Goal: Task Accomplishment & Management: Manage account settings

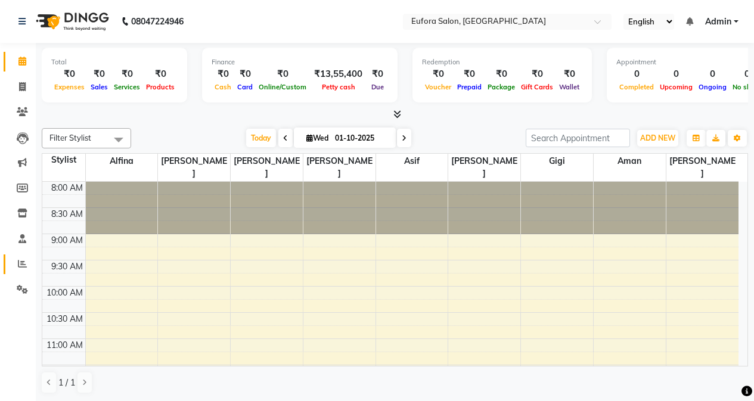
click at [25, 261] on icon at bounding box center [22, 263] width 9 height 9
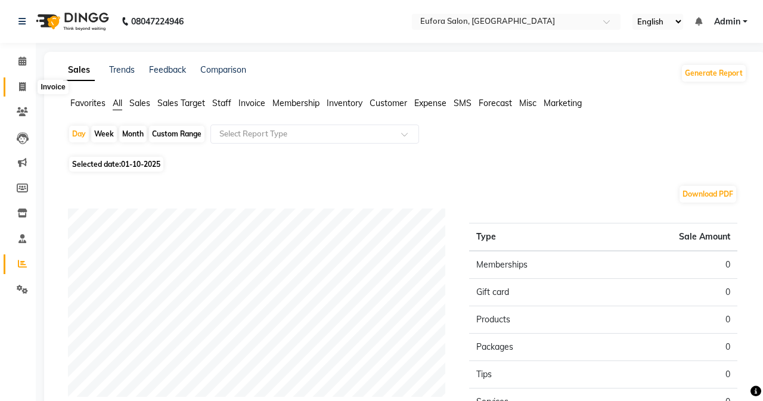
click at [22, 92] on span at bounding box center [22, 87] width 21 height 14
select select "service"
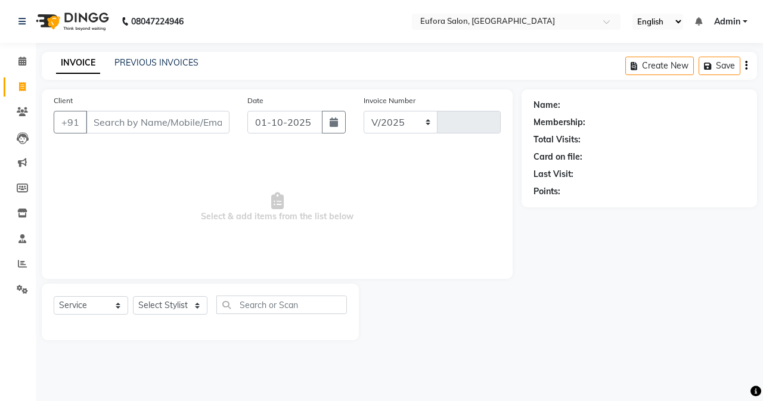
select select "6684"
type input "0768"
click at [142, 57] on link "PREVIOUS INVOICES" at bounding box center [156, 62] width 84 height 11
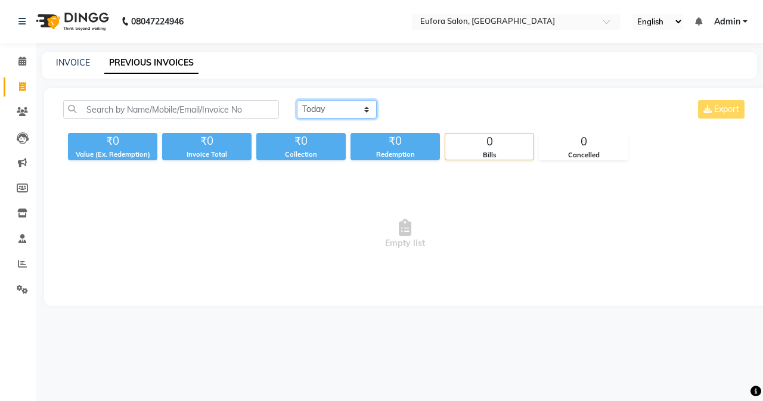
click at [320, 111] on select "[DATE] [DATE] Custom Range" at bounding box center [337, 109] width 80 height 18
select select "range"
click at [297, 100] on select "[DATE] [DATE] Custom Range" at bounding box center [337, 109] width 80 height 18
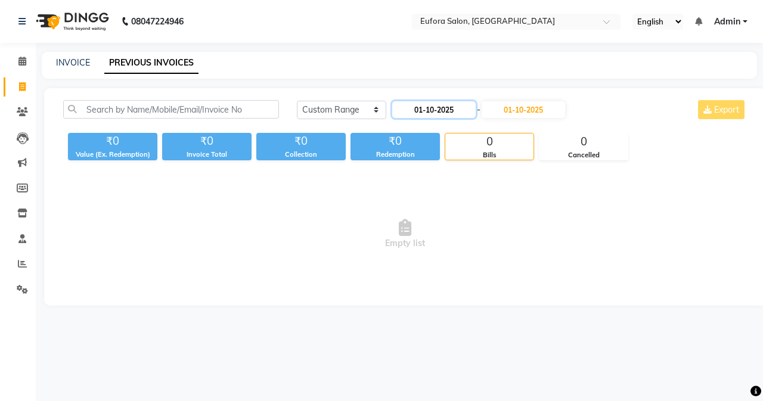
click at [464, 112] on input "01-10-2025" at bounding box center [433, 109] width 83 height 17
select select "10"
select select "2025"
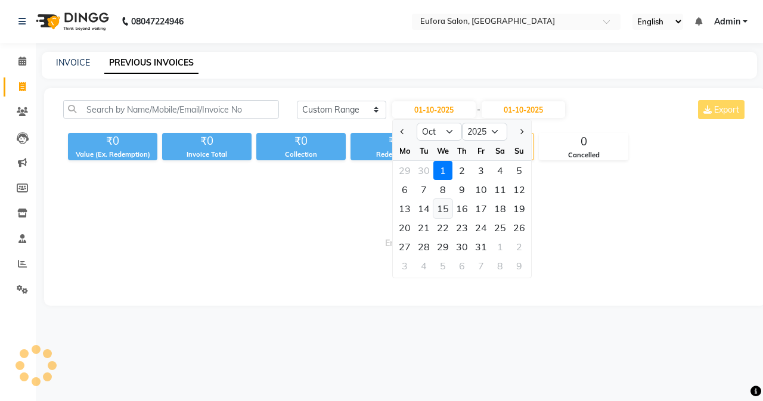
click at [442, 204] on div "15" at bounding box center [442, 208] width 19 height 19
type input "[DATE]"
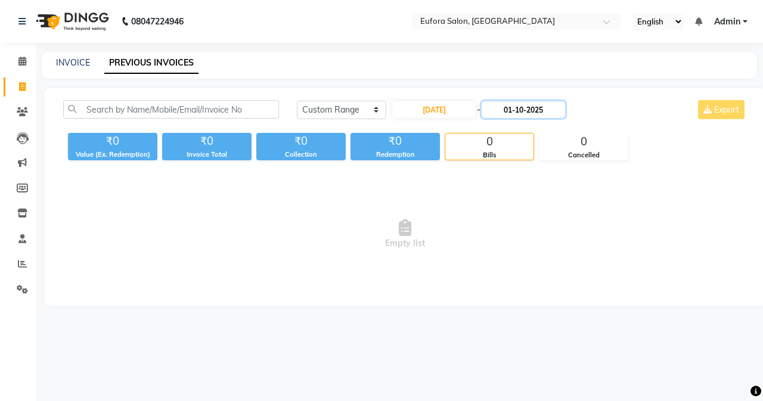
click at [517, 111] on input "01-10-2025" at bounding box center [523, 109] width 83 height 17
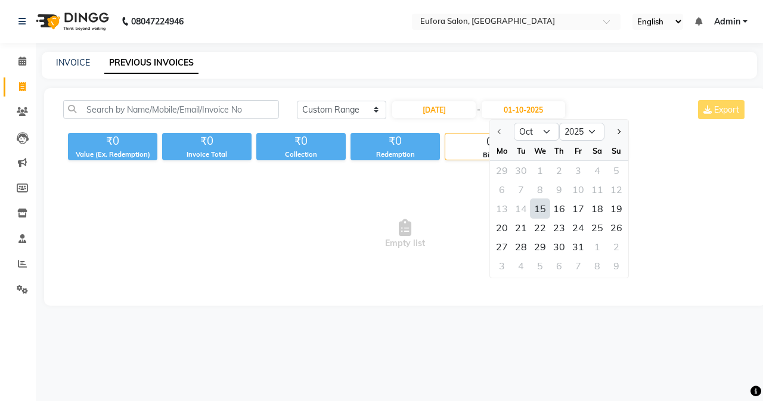
click at [539, 210] on div "15" at bounding box center [540, 208] width 19 height 19
type input "[DATE]"
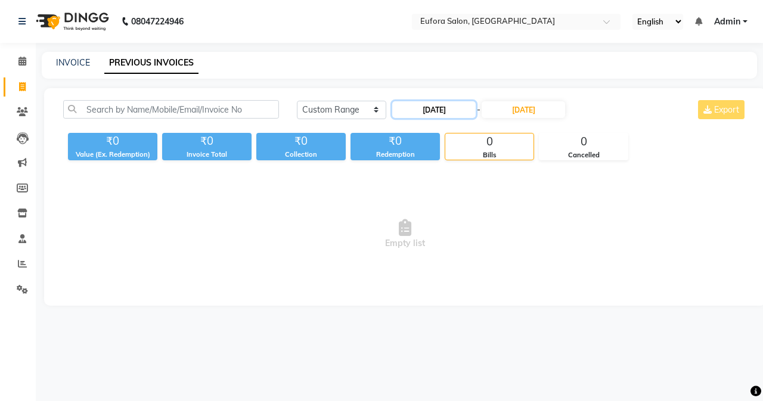
click at [470, 108] on input "[DATE]" at bounding box center [433, 109] width 83 height 17
select select "10"
select select "2025"
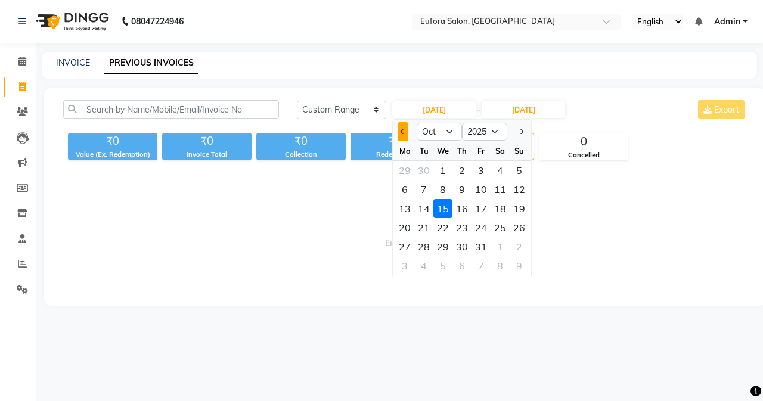
click at [399, 135] on button "Previous month" at bounding box center [403, 131] width 10 height 19
select select "9"
click at [410, 213] on div "15" at bounding box center [404, 208] width 19 height 19
type input "[DATE]"
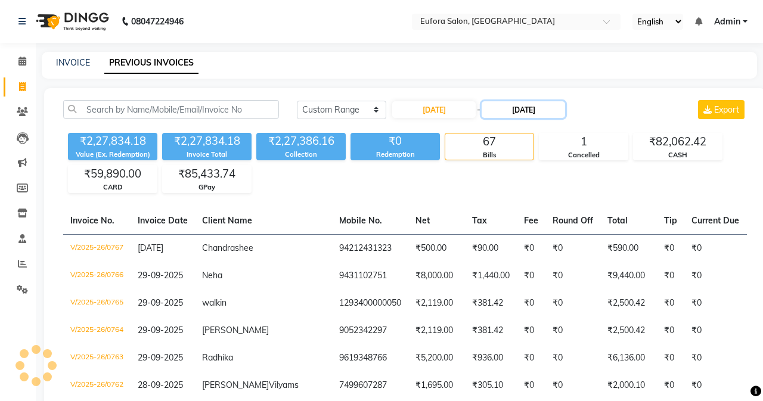
click at [557, 111] on input "[DATE]" at bounding box center [523, 109] width 83 height 17
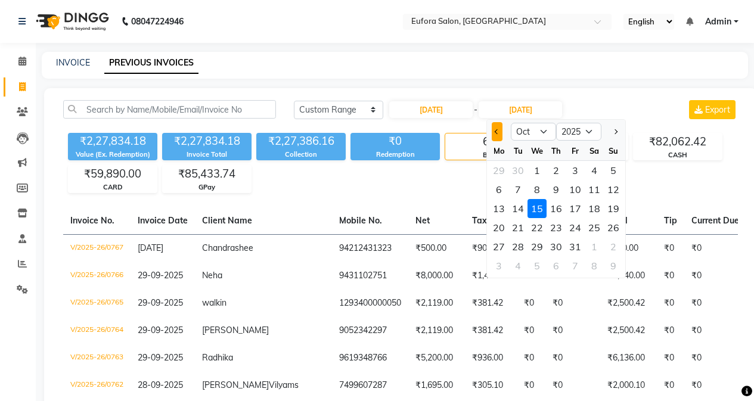
click at [495, 134] on button "Previous month" at bounding box center [497, 131] width 10 height 19
select select "9"
click at [493, 216] on div "15" at bounding box center [498, 208] width 19 height 19
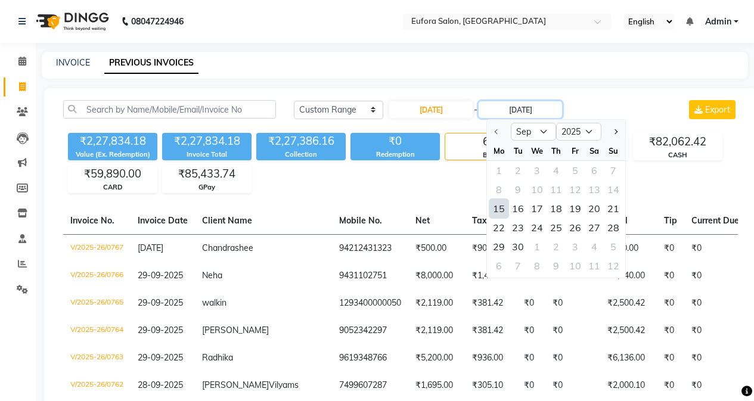
type input "[DATE]"
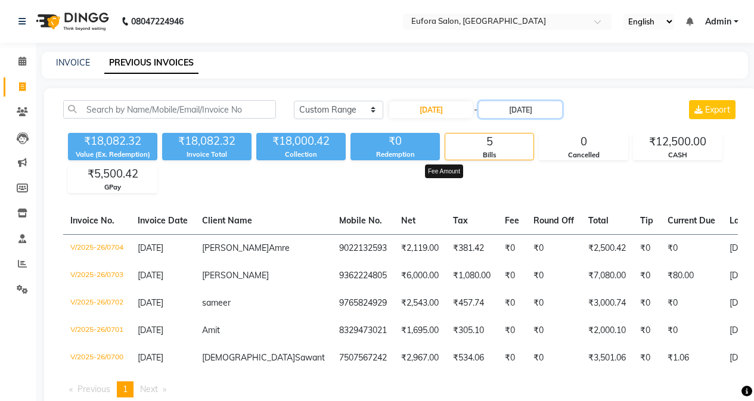
scroll to position [60, 0]
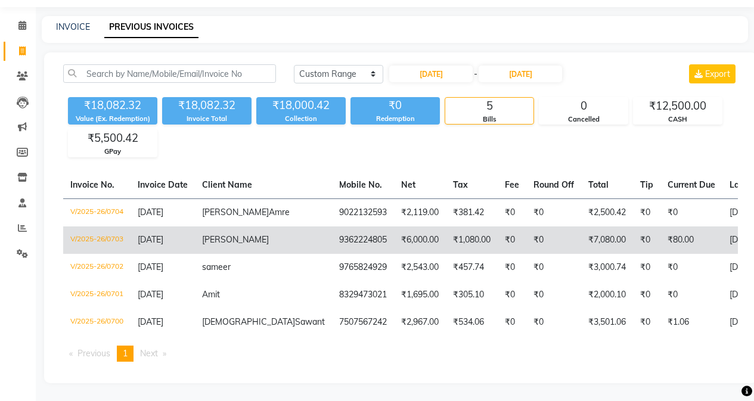
click at [394, 227] on td "₹6,000.00" at bounding box center [420, 240] width 52 height 27
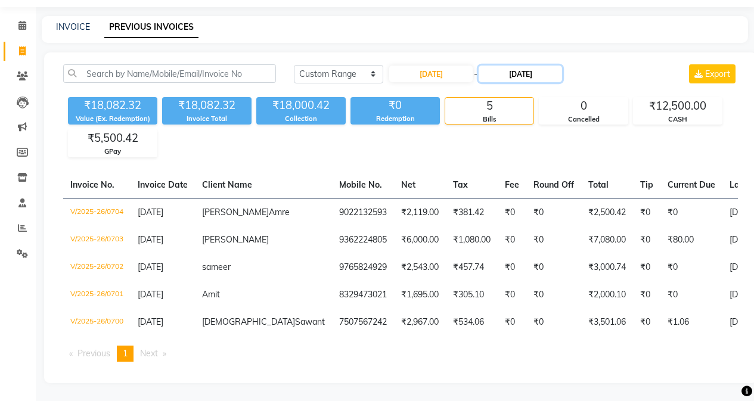
click at [513, 66] on input "[DATE]" at bounding box center [520, 74] width 83 height 17
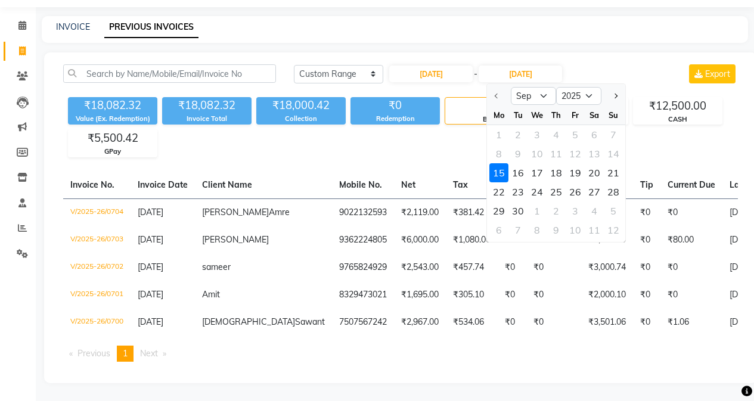
scroll to position [0, 0]
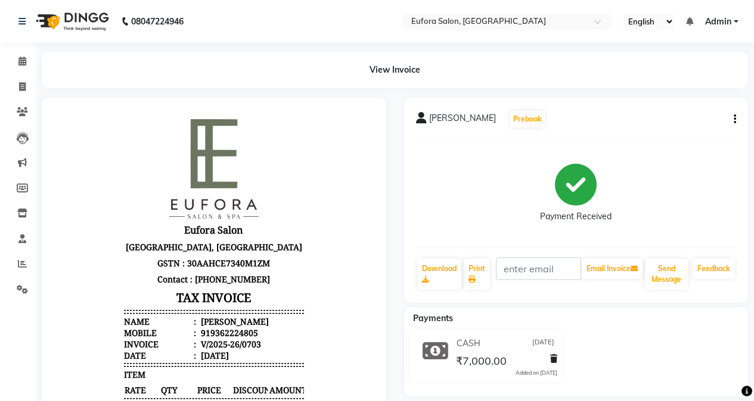
click at [734, 120] on icon "button" at bounding box center [735, 119] width 2 height 1
click at [686, 138] on div "Edit Invoice" at bounding box center [676, 134] width 82 height 15
select select "service"
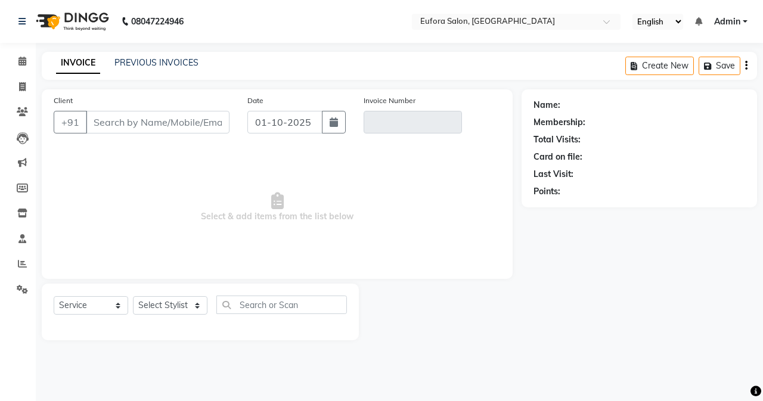
type input "9362224805"
type input "V/2025-26/0703"
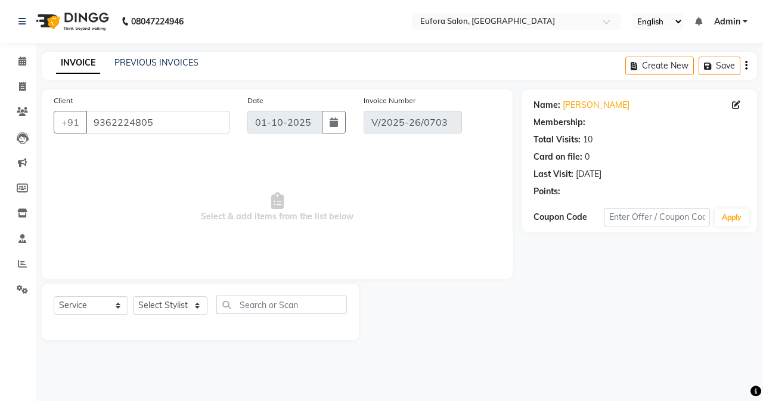
type input "[DATE]"
select select "select"
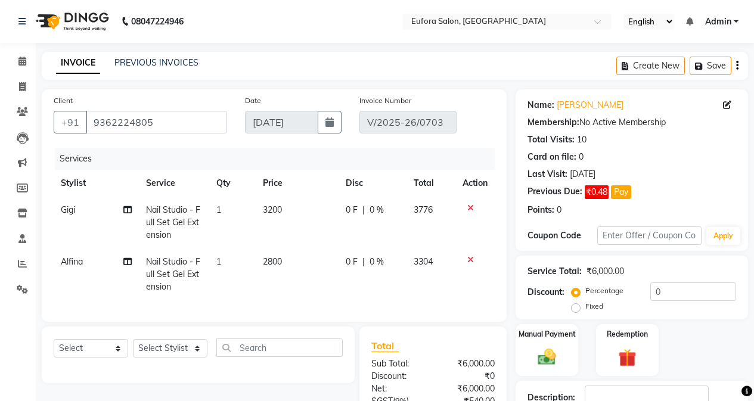
click at [83, 206] on td "Gigi" at bounding box center [96, 223] width 85 height 52
select select "87949"
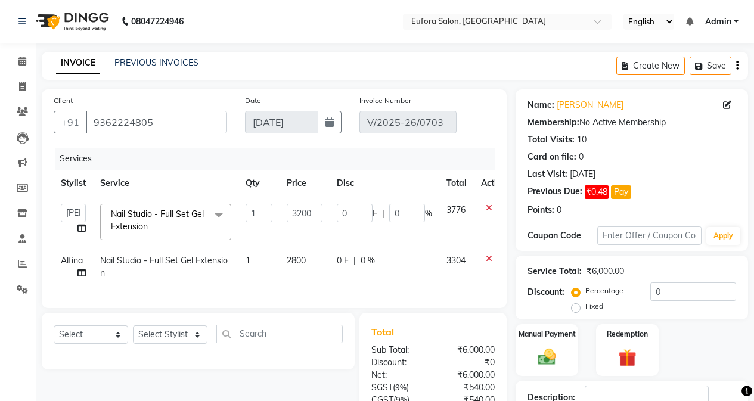
select select "89189"
click at [79, 261] on span "Alfina" at bounding box center [72, 260] width 22 height 11
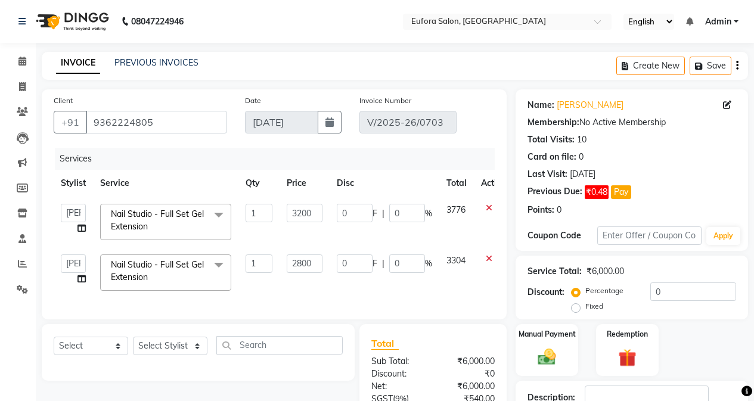
select select "89189"
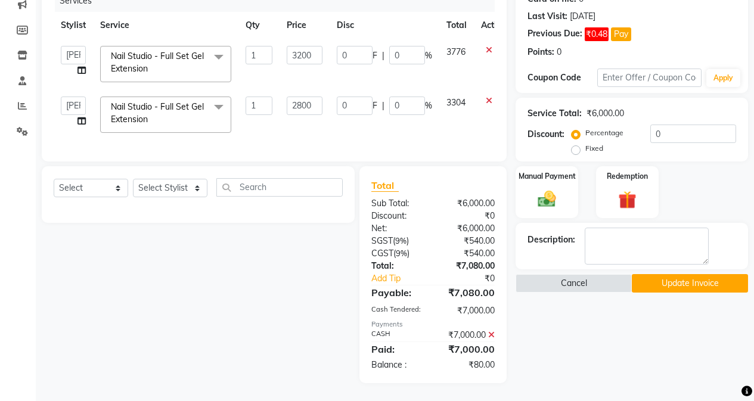
scroll to position [167, 0]
click at [695, 278] on button "Update Invoice" at bounding box center [690, 283] width 116 height 18
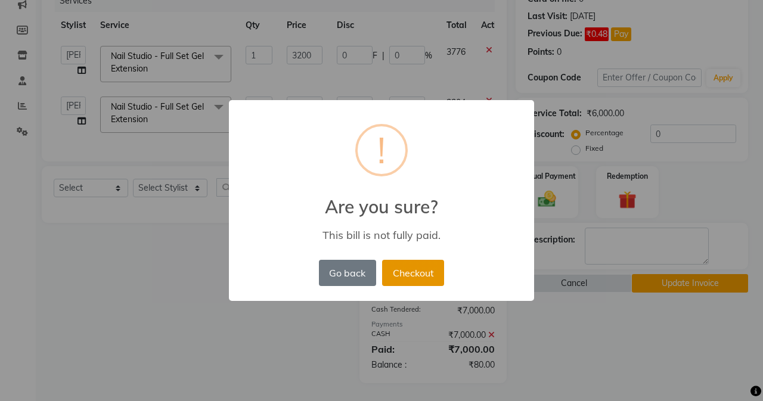
click at [432, 275] on button "Checkout" at bounding box center [413, 273] width 62 height 26
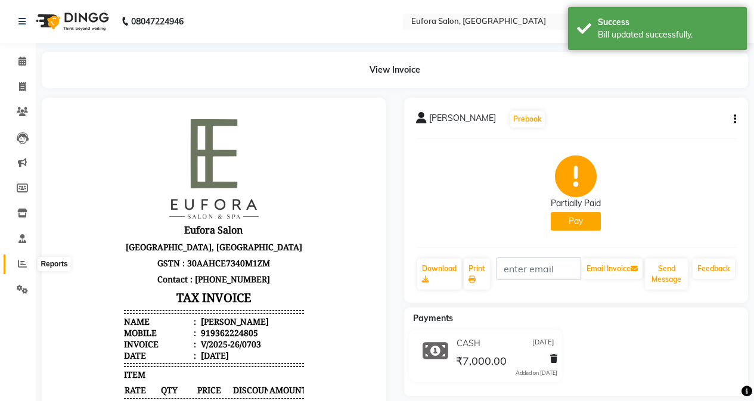
click at [20, 259] on span at bounding box center [22, 265] width 21 height 14
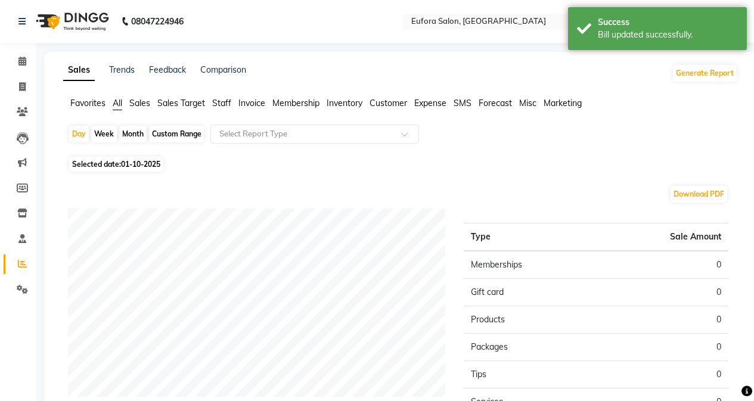
click at [161, 132] on div "Custom Range" at bounding box center [176, 134] width 55 height 17
select select "10"
select select "2025"
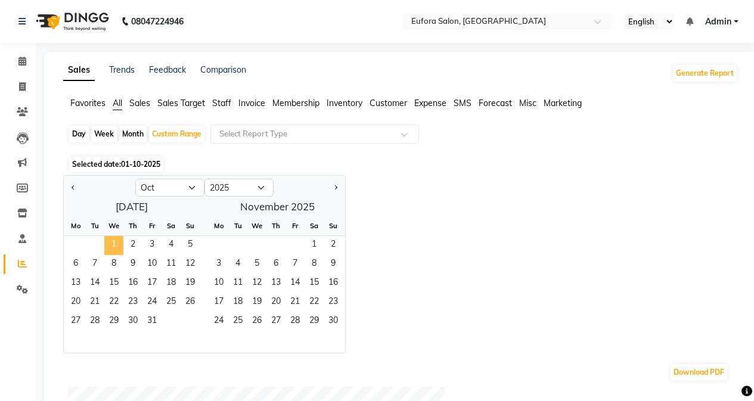
click at [116, 247] on span "1" at bounding box center [113, 245] width 19 height 19
click at [152, 298] on span "24" at bounding box center [151, 302] width 19 height 19
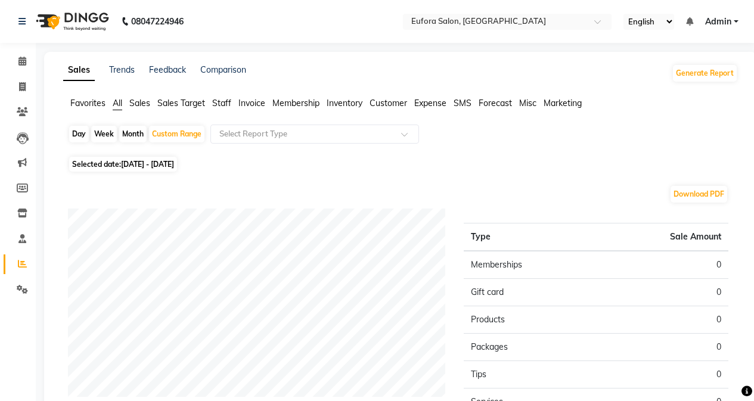
click at [216, 101] on span "Staff" at bounding box center [221, 103] width 19 height 11
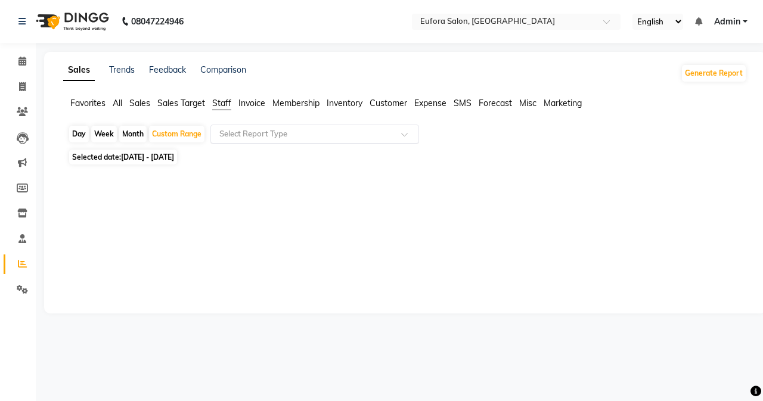
click at [270, 138] on input "text" at bounding box center [303, 134] width 172 height 12
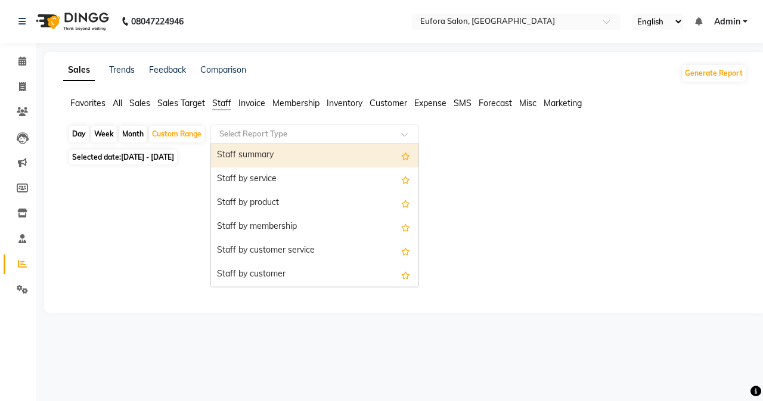
click at [271, 154] on div "Staff summary" at bounding box center [314, 156] width 207 height 24
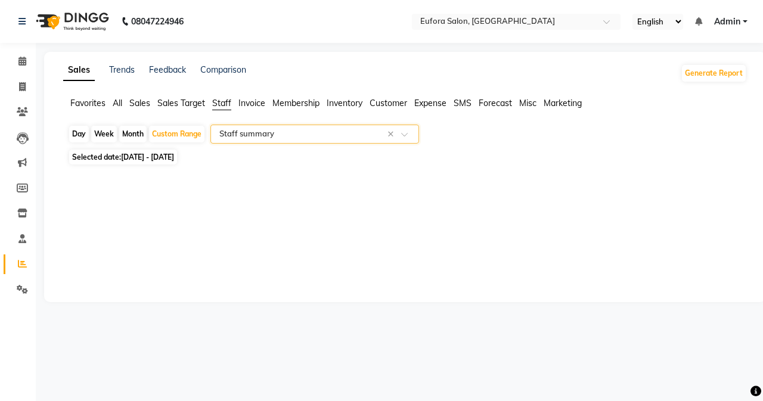
click at [147, 157] on span "01-10-2025 - 24-10-2025" at bounding box center [147, 157] width 53 height 9
select select "10"
select select "2025"
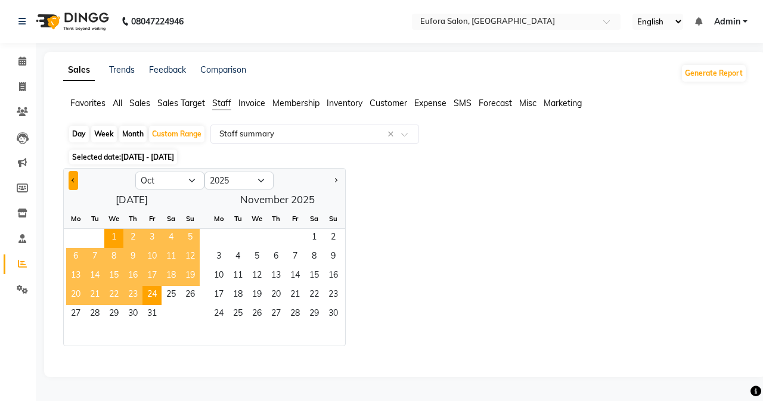
click at [70, 181] on button "Previous month" at bounding box center [74, 180] width 10 height 19
select select "9"
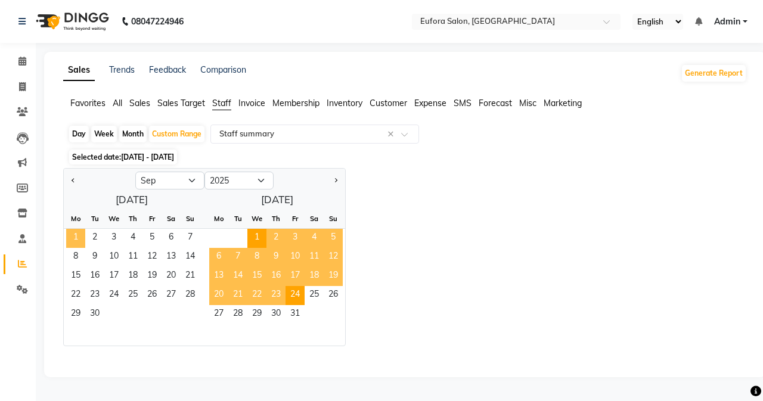
click at [76, 240] on span "1" at bounding box center [75, 238] width 19 height 19
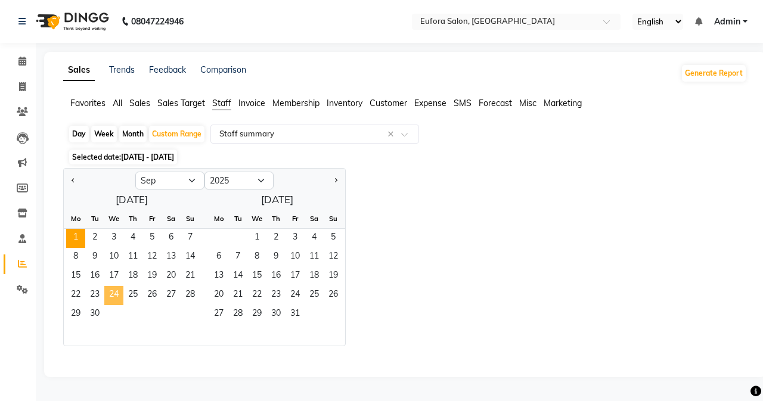
click at [110, 293] on span "24" at bounding box center [113, 295] width 19 height 19
select select "filtered_report"
select select "pdf"
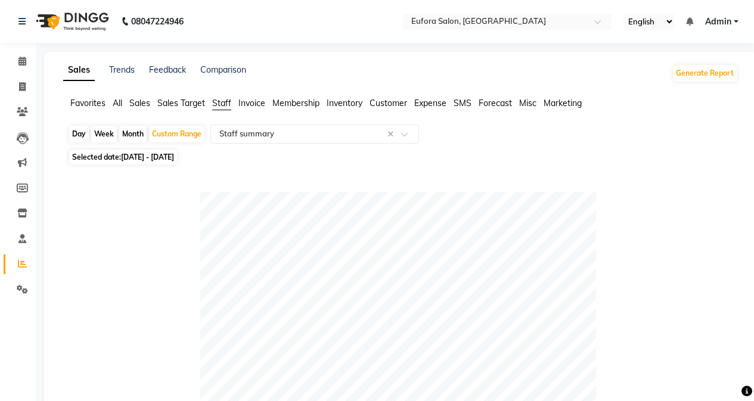
click at [174, 157] on span "01-09-2025 - 24-09-2025" at bounding box center [147, 157] width 53 height 9
select select "9"
select select "2025"
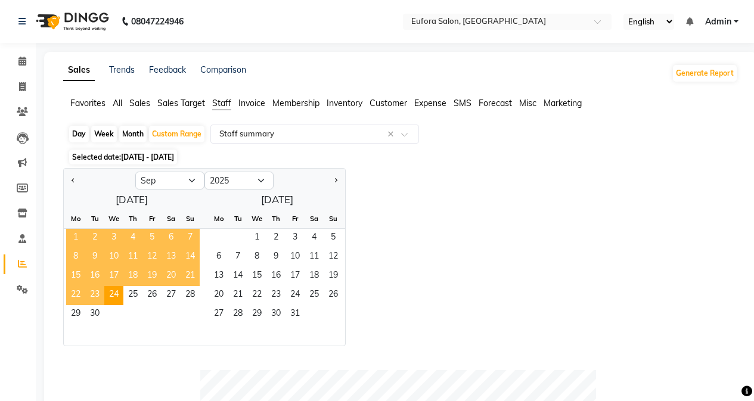
click at [80, 232] on span "1" at bounding box center [75, 238] width 19 height 19
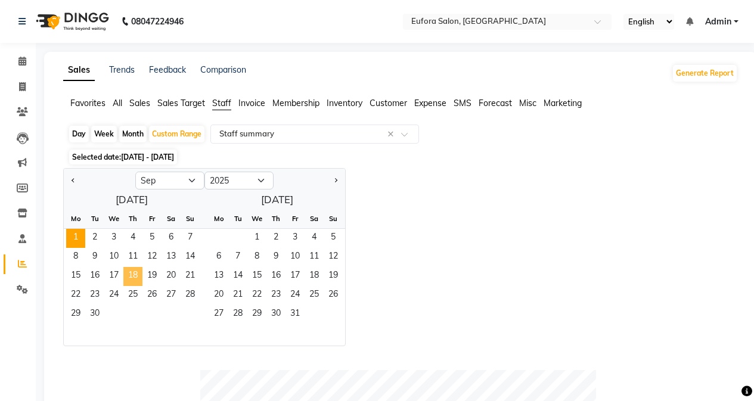
click at [128, 268] on span "18" at bounding box center [132, 276] width 19 height 19
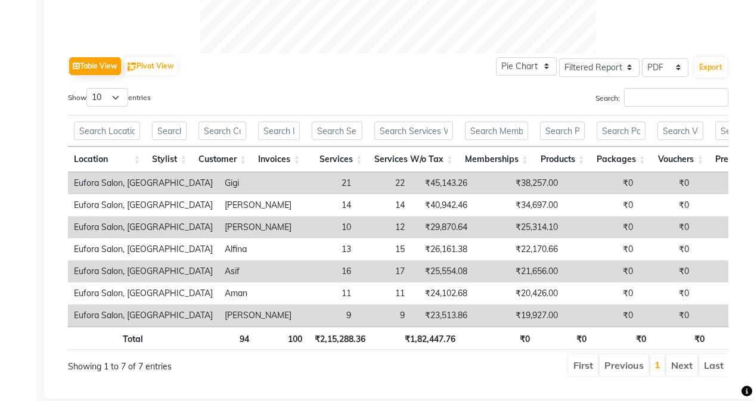
scroll to position [537, 0]
